Goal: Information Seeking & Learning: Learn about a topic

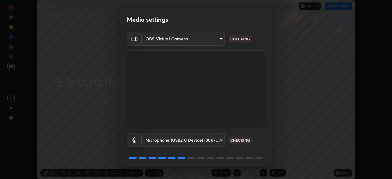
scroll to position [22, 0]
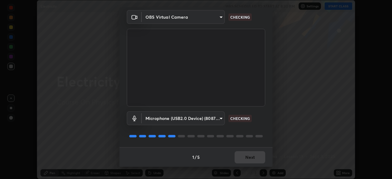
click at [244, 160] on div "1 / 5 Next" at bounding box center [195, 157] width 153 height 20
click at [245, 159] on div "1 / 5 Next" at bounding box center [195, 157] width 153 height 20
click at [246, 158] on div "1 / 5 Next" at bounding box center [195, 157] width 153 height 20
click at [245, 157] on div "1 / 5 Next" at bounding box center [195, 157] width 153 height 20
click at [246, 157] on button "Next" at bounding box center [249, 157] width 31 height 12
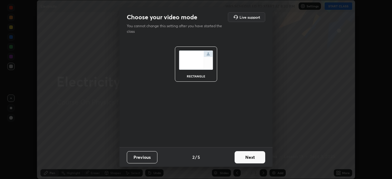
scroll to position [0, 0]
click at [247, 158] on button "Next" at bounding box center [249, 157] width 31 height 12
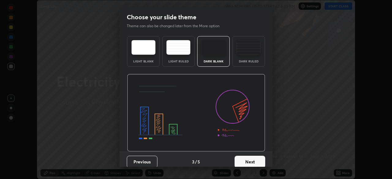
click at [248, 158] on button "Next" at bounding box center [249, 162] width 31 height 12
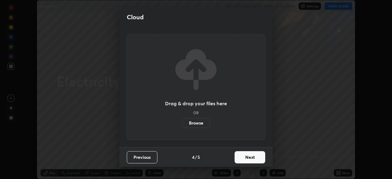
click at [249, 161] on button "Next" at bounding box center [249, 157] width 31 height 12
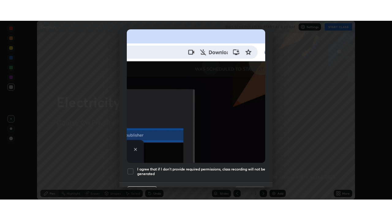
scroll to position [147, 0]
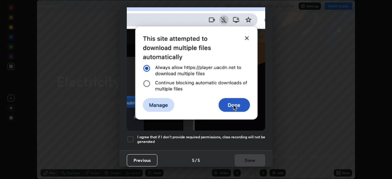
click at [129, 136] on div at bounding box center [130, 139] width 7 height 7
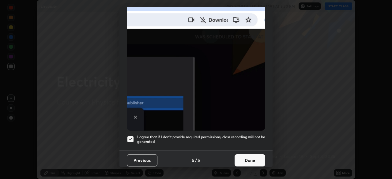
click at [247, 158] on button "Done" at bounding box center [249, 160] width 31 height 12
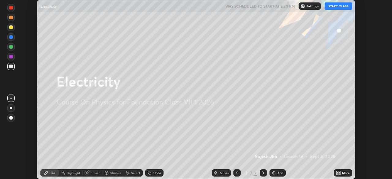
click at [335, 9] on button "START CLASS" at bounding box center [338, 5] width 28 height 7
click at [336, 174] on icon at bounding box center [337, 174] width 2 height 2
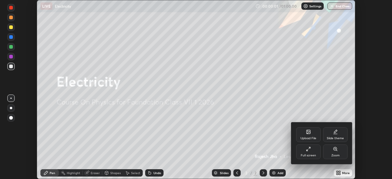
click at [309, 150] on icon at bounding box center [308, 149] width 5 height 5
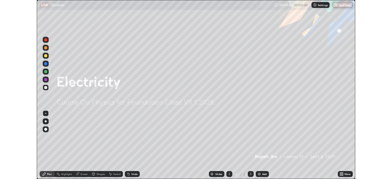
scroll to position [220, 392]
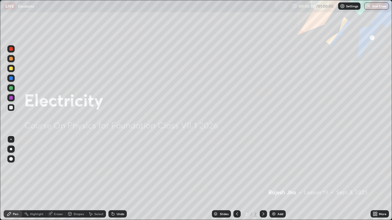
click at [278, 179] on div "Add" at bounding box center [280, 214] width 6 height 3
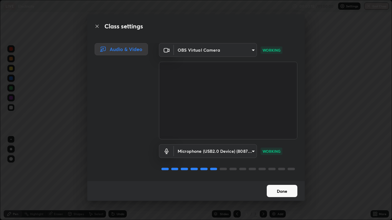
click at [279, 179] on button "Done" at bounding box center [281, 191] width 31 height 12
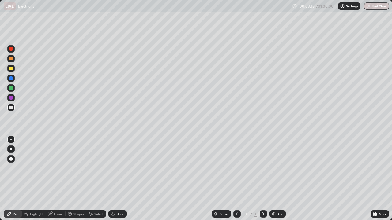
click at [377, 179] on div "More" at bounding box center [379, 213] width 18 height 7
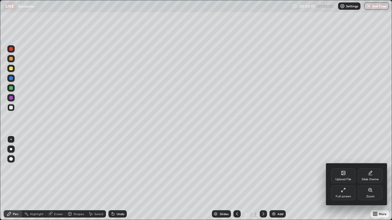
click at [344, 179] on icon at bounding box center [343, 190] width 5 height 5
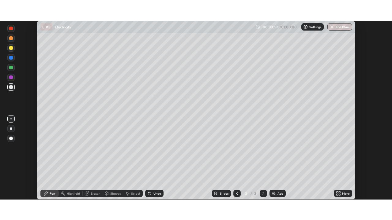
scroll to position [30416, 30203]
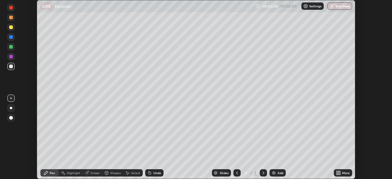
click at [343, 174] on div "More" at bounding box center [346, 172] width 8 height 3
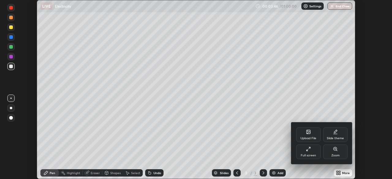
click at [312, 150] on div "Full screen" at bounding box center [308, 151] width 24 height 15
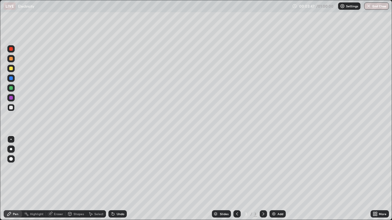
scroll to position [220, 392]
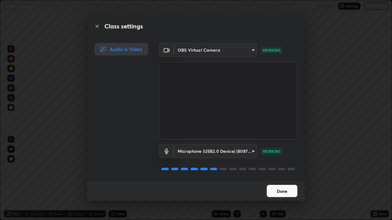
click at [277, 179] on button "Done" at bounding box center [281, 191] width 31 height 12
click at [271, 179] on button "Done" at bounding box center [281, 191] width 31 height 12
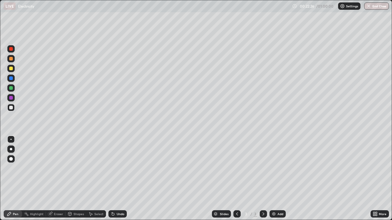
click at [12, 88] on div at bounding box center [11, 88] width 4 height 4
click at [12, 158] on div at bounding box center [11, 159] width 4 height 4
click at [10, 108] on div at bounding box center [11, 108] width 4 height 4
click at [10, 58] on div at bounding box center [11, 59] width 4 height 4
click at [12, 80] on div at bounding box center [10, 78] width 7 height 7
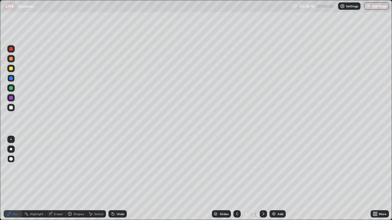
click at [11, 60] on div at bounding box center [11, 59] width 4 height 4
click at [11, 89] on div at bounding box center [11, 88] width 4 height 4
click at [9, 105] on div at bounding box center [10, 107] width 7 height 7
click at [12, 49] on div at bounding box center [11, 49] width 4 height 4
click at [275, 179] on img at bounding box center [273, 214] width 5 height 5
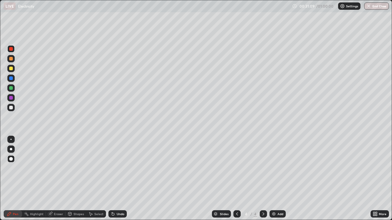
click at [11, 88] on div at bounding box center [11, 88] width 4 height 4
click at [59, 179] on div "Eraser" at bounding box center [58, 214] width 9 height 3
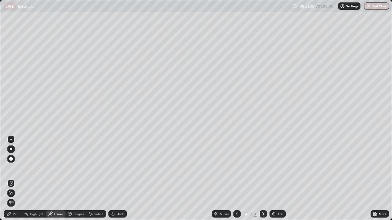
click at [18, 179] on div "Pen" at bounding box center [13, 213] width 18 height 7
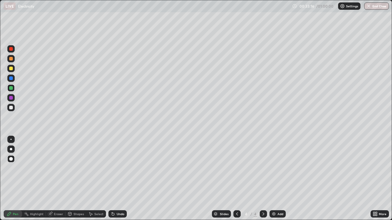
click at [235, 179] on icon at bounding box center [236, 214] width 5 height 5
click at [263, 179] on icon at bounding box center [263, 214] width 5 height 5
click at [11, 69] on div at bounding box center [11, 69] width 4 height 4
click at [12, 88] on div at bounding box center [11, 88] width 4 height 4
click at [11, 107] on div at bounding box center [11, 108] width 4 height 4
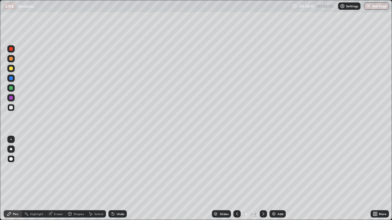
click at [12, 88] on div at bounding box center [11, 88] width 4 height 4
click at [9, 108] on div at bounding box center [11, 108] width 4 height 4
click at [55, 179] on div "Eraser" at bounding box center [58, 214] width 9 height 3
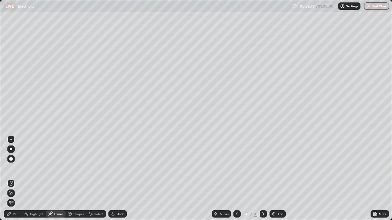
click at [15, 179] on div "Pen" at bounding box center [16, 214] width 6 height 3
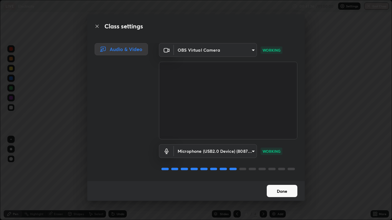
click at [284, 179] on button "Done" at bounding box center [281, 191] width 31 height 12
click at [284, 179] on div "Done" at bounding box center [195, 191] width 217 height 20
click at [283, 179] on div "Done" at bounding box center [195, 191] width 217 height 20
click at [283, 179] on button "Done" at bounding box center [281, 191] width 31 height 12
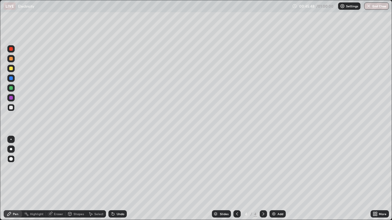
click at [283, 179] on button "Done" at bounding box center [281, 191] width 31 height 12
click at [376, 6] on button "End Class" at bounding box center [376, 5] width 25 height 7
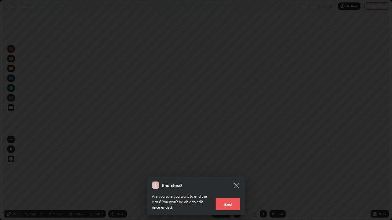
click at [226, 179] on button "End" at bounding box center [227, 204] width 24 height 12
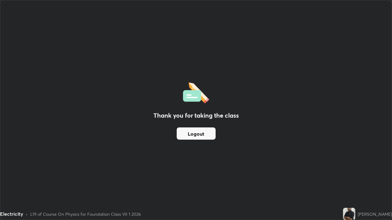
click at [195, 132] on button "Logout" at bounding box center [196, 134] width 39 height 12
